Goal: Check status: Check status

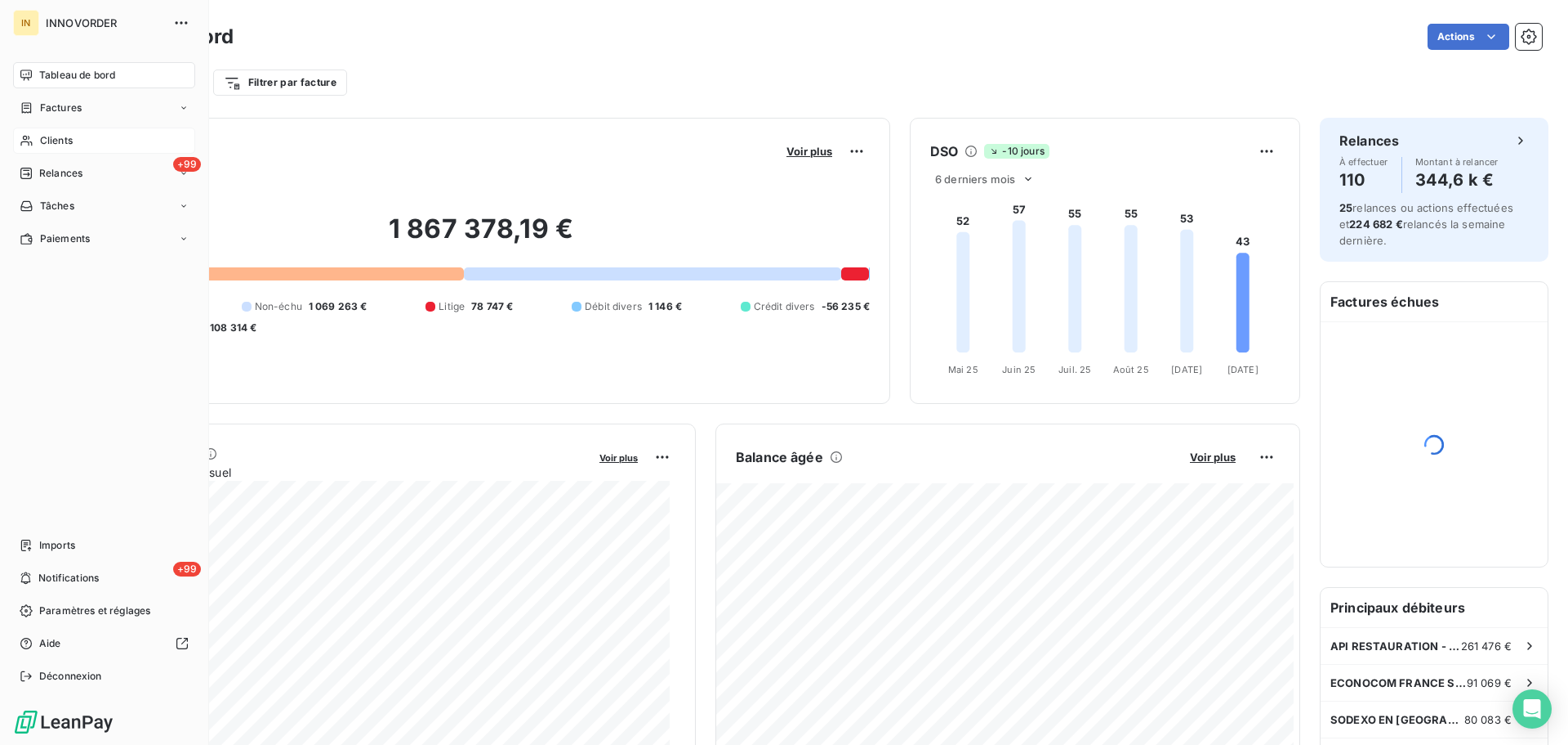
click at [36, 138] on div "Clients" at bounding box center [104, 140] width 182 height 26
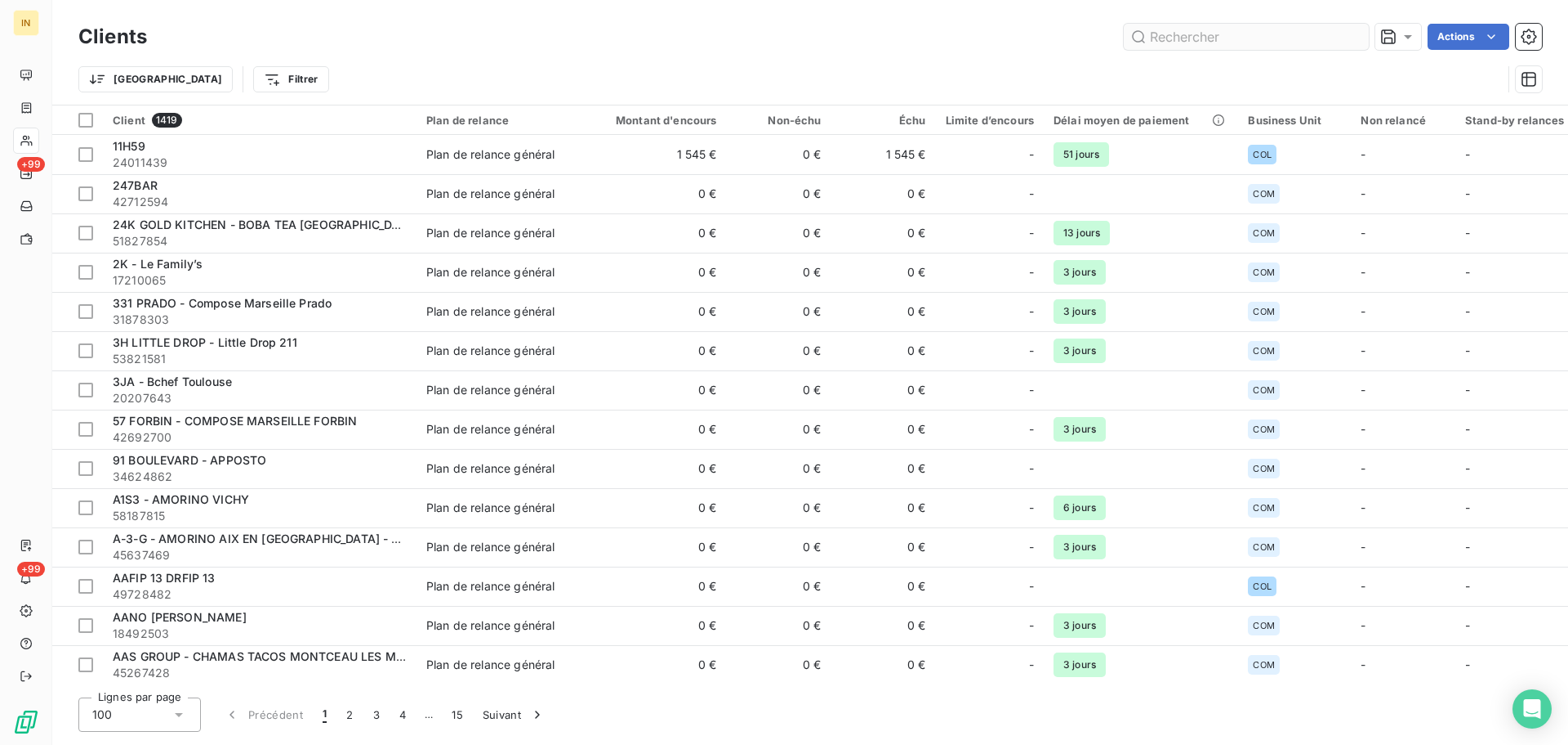
click at [1201, 46] on input "text" at bounding box center [1246, 37] width 245 height 26
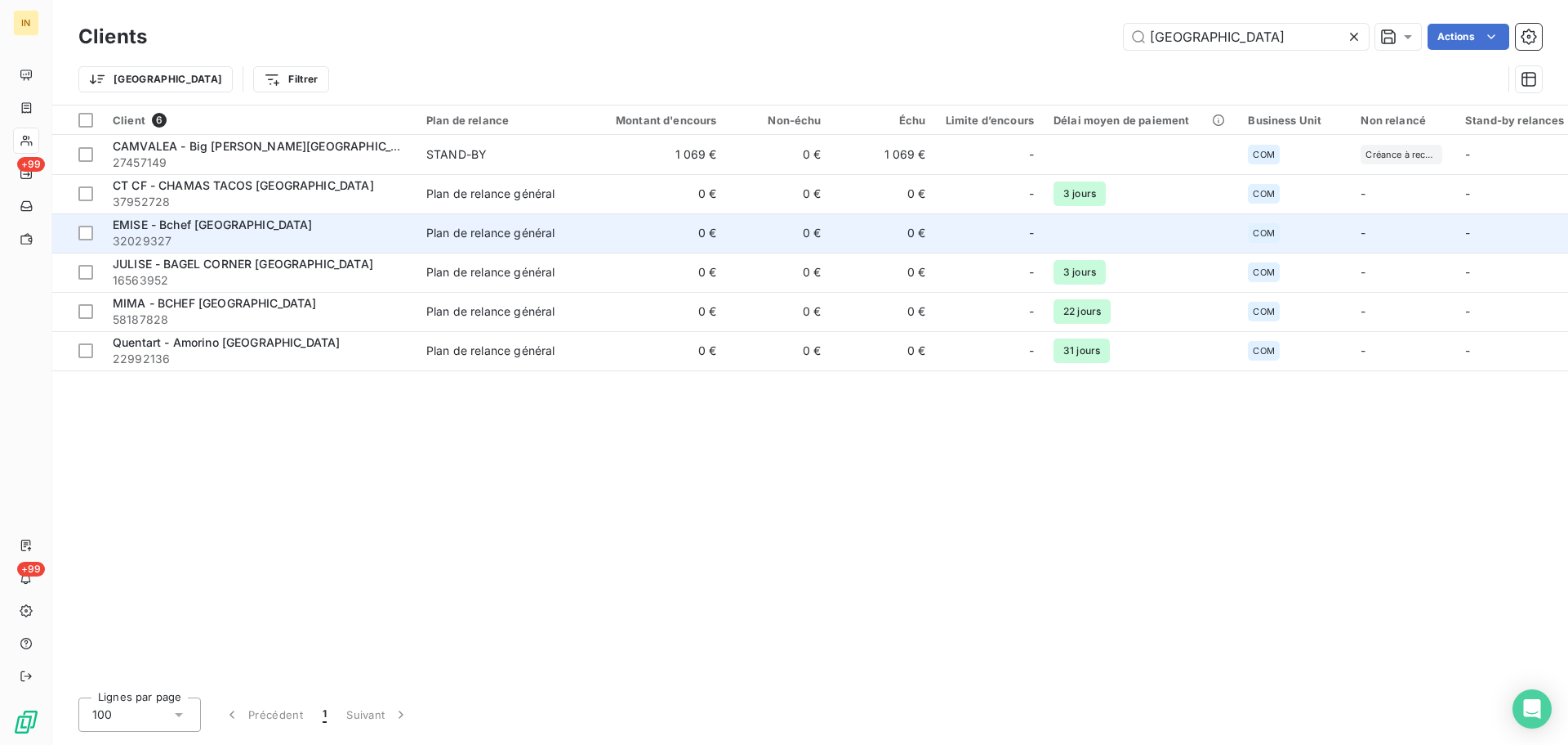
type input "[GEOGRAPHIC_DATA]"
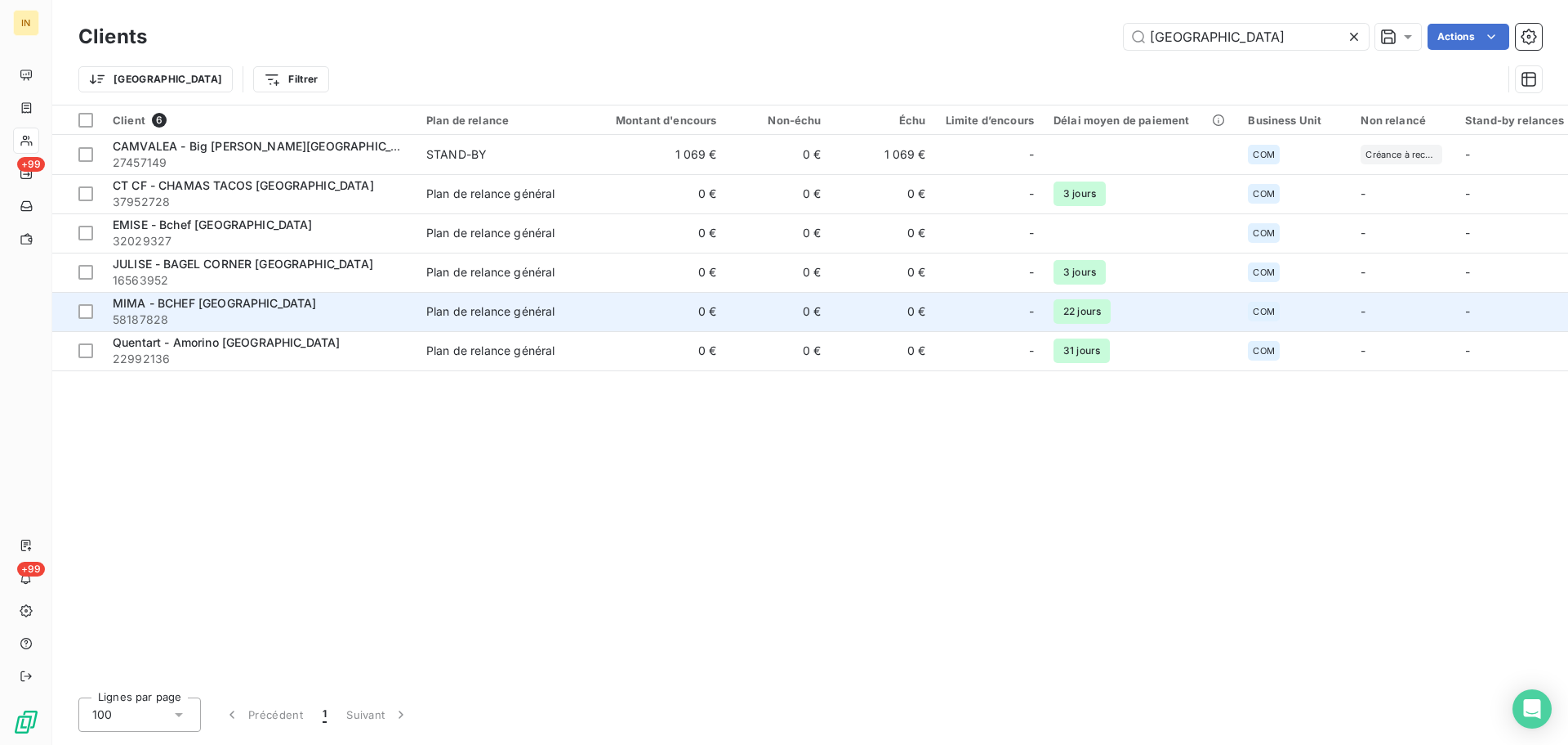
click at [188, 307] on span "MIMA - BCHEF [GEOGRAPHIC_DATA]" at bounding box center [215, 303] width 204 height 14
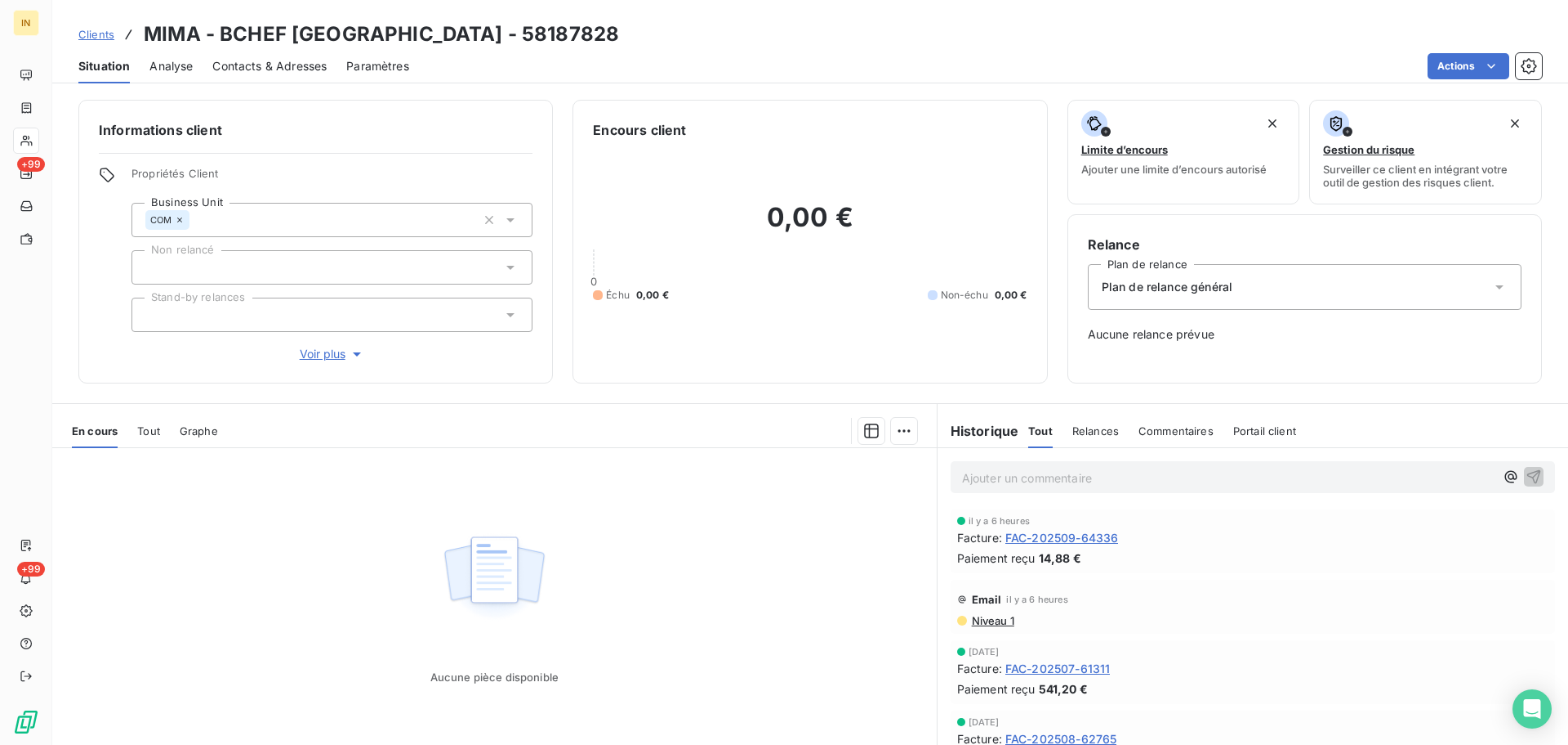
scroll to position [67, 0]
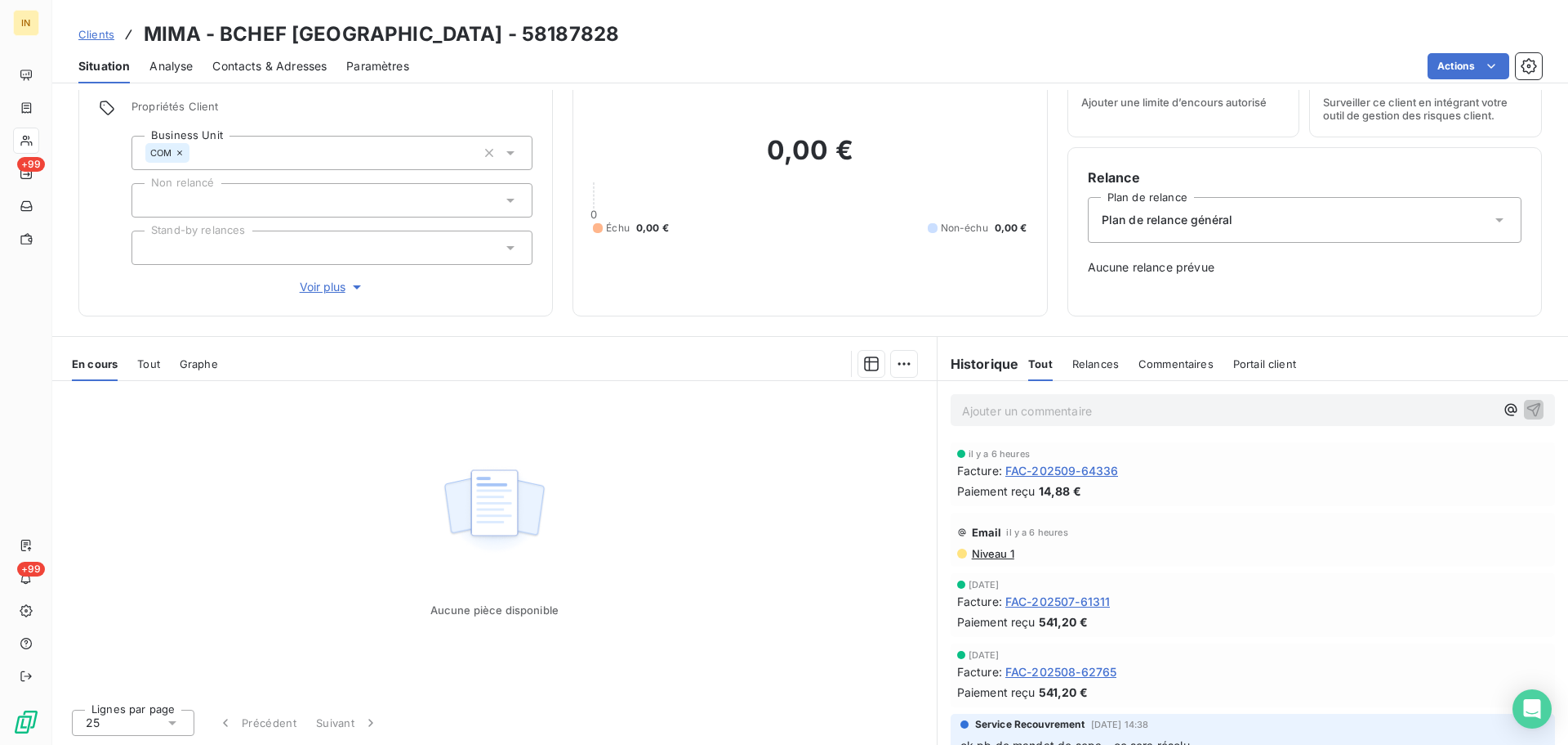
click at [1062, 478] on span "FAC-202509-64336" at bounding box center [1062, 470] width 113 height 18
